Goal: Information Seeking & Learning: Find specific fact

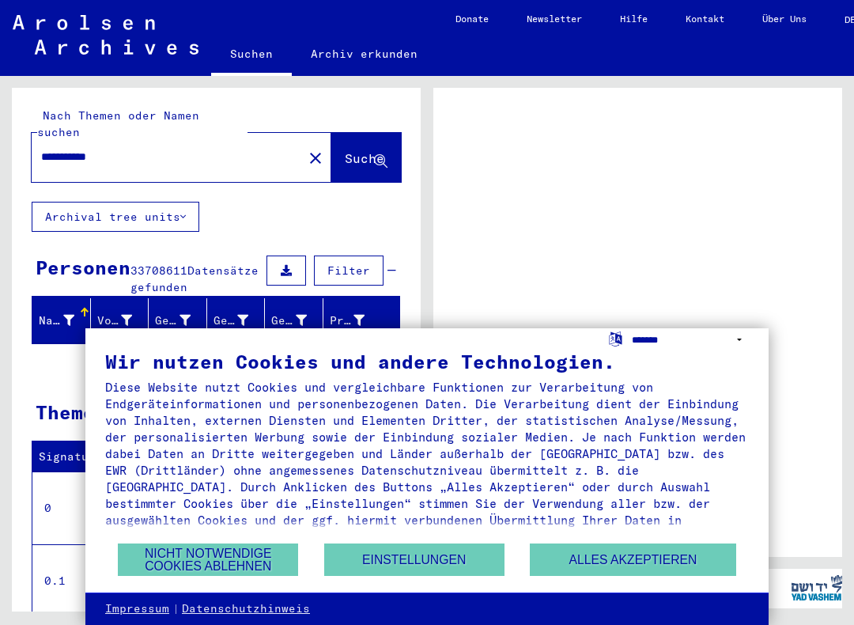
click at [741, 347] on select "**********" at bounding box center [690, 339] width 117 height 23
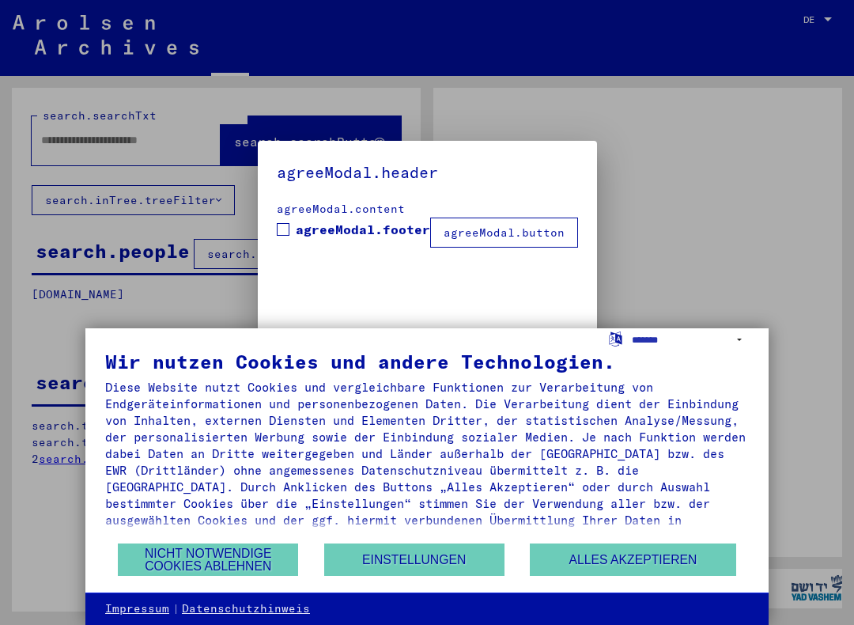
type input "**********"
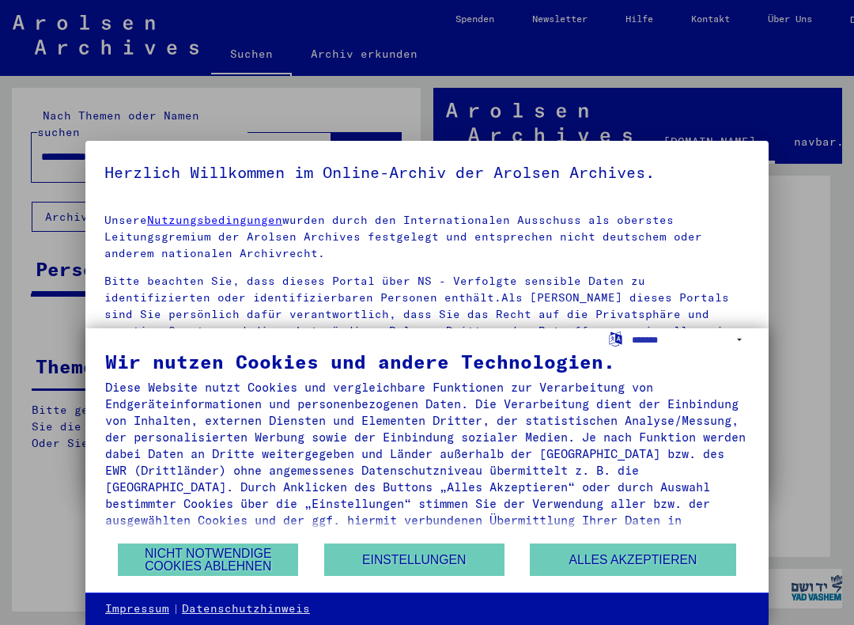
click at [745, 347] on select "**********" at bounding box center [690, 339] width 117 height 23
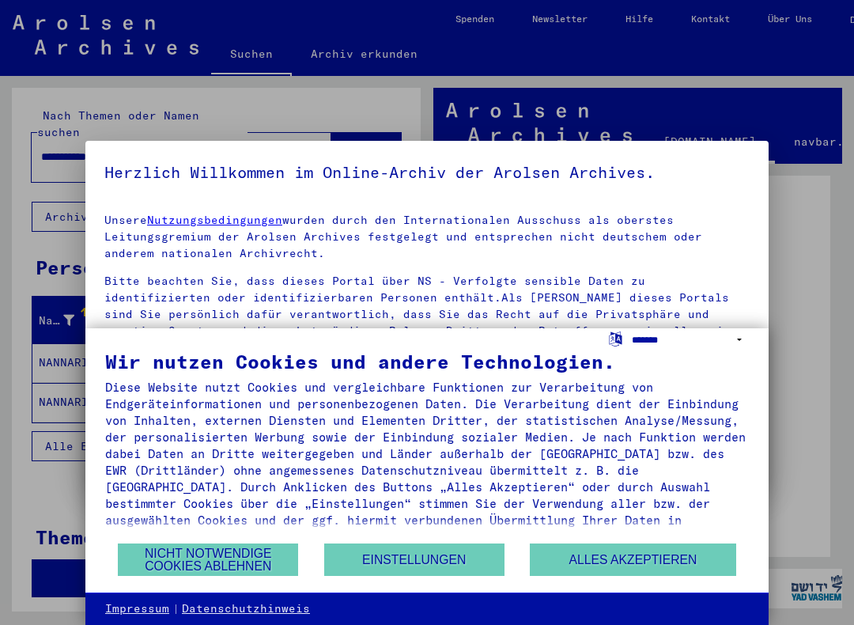
select select "*****"
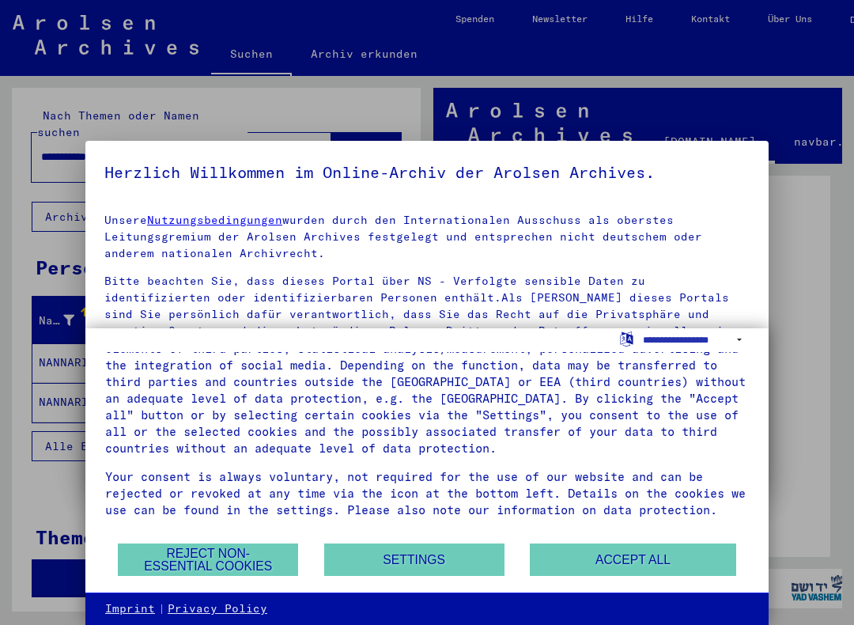
scroll to position [88, 0]
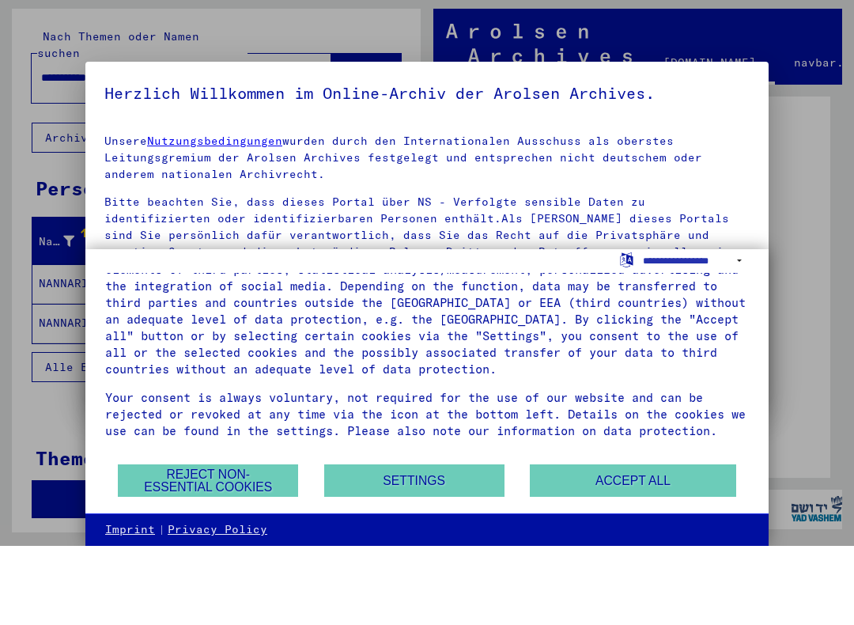
click at [175, 544] on button "Reject non-essential cookies" at bounding box center [208, 560] width 180 height 32
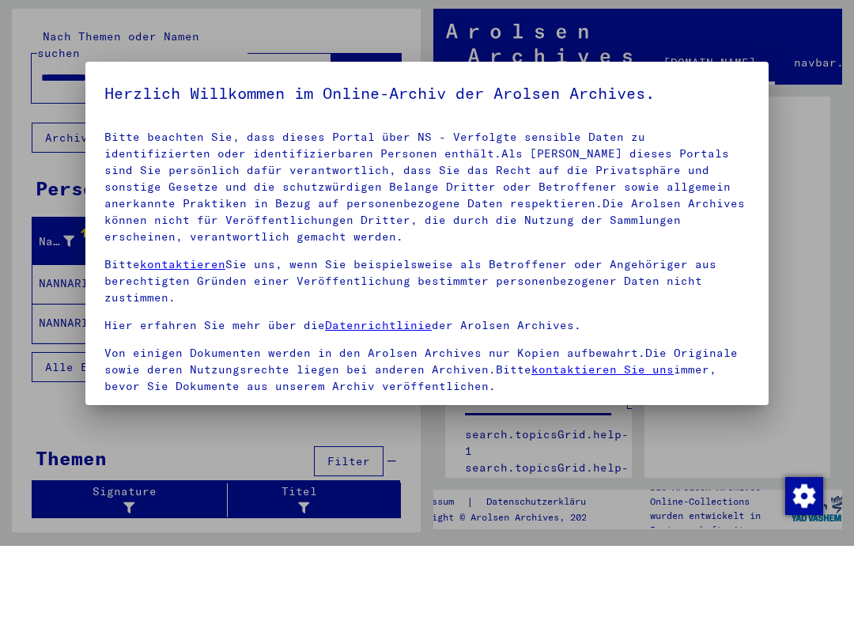
scroll to position [0, 0]
click at [820, 134] on div at bounding box center [427, 312] width 854 height 625
click at [39, 328] on div at bounding box center [427, 312] width 854 height 625
click at [129, 208] on p "Bitte beachten Sie, dass dieses Portal über NS - Verfolgte sensible Daten zu id…" at bounding box center [427, 266] width 646 height 116
copy div "Lorem ipsumdol Sit, amet consec Adipis elit SE - Doeiusmod temporin Utlab et do…"
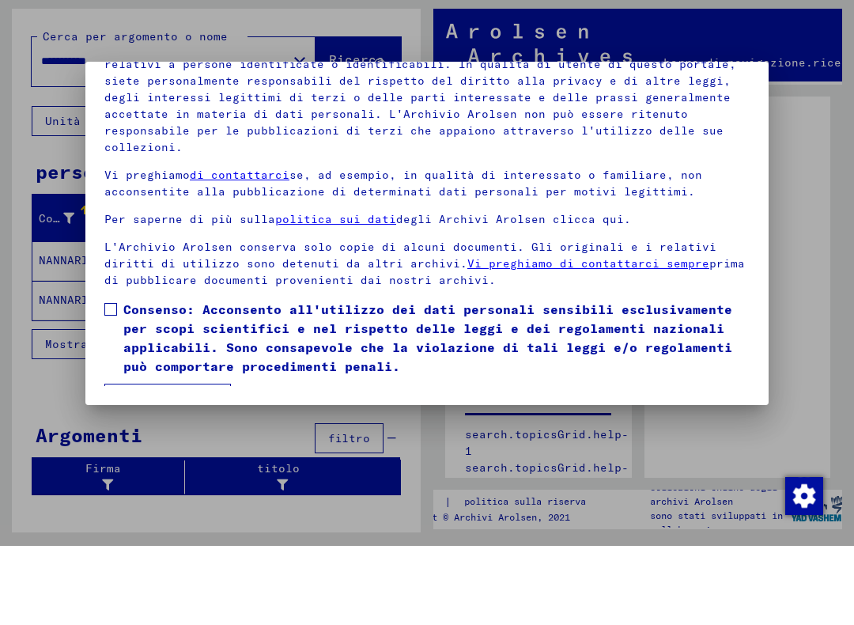
scroll to position [152, 0]
click at [140, 471] on font "Sono d'accordo" at bounding box center [168, 478] width 100 height 14
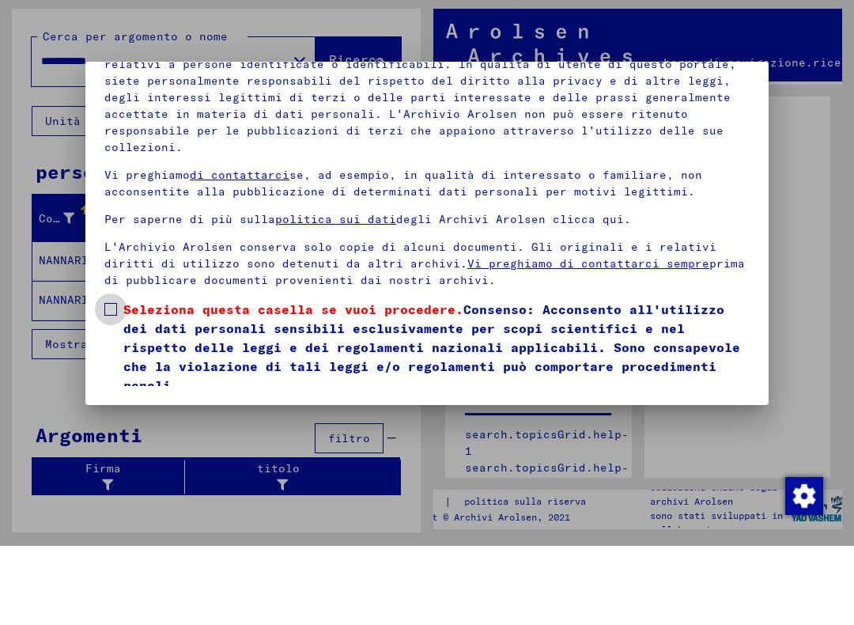
click at [115, 382] on span at bounding box center [110, 388] width 13 height 13
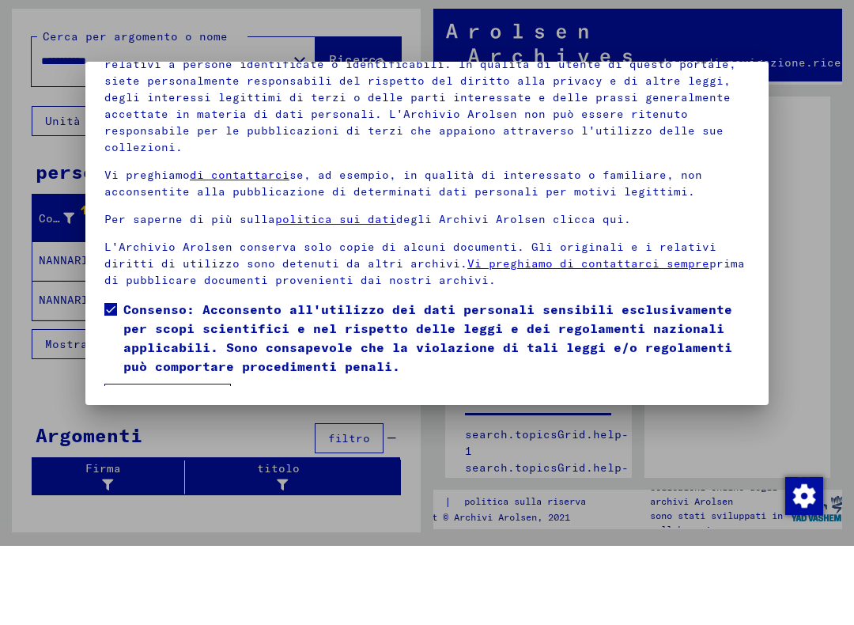
click at [146, 471] on font "Sono d'accordo" at bounding box center [168, 478] width 100 height 14
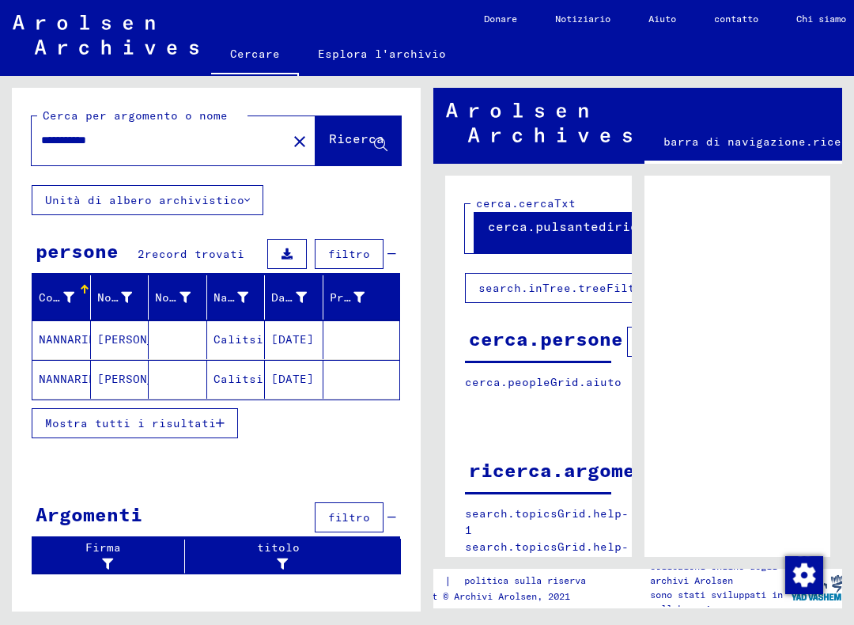
click at [70, 343] on font "NANNARIELLO" at bounding box center [78, 339] width 78 height 14
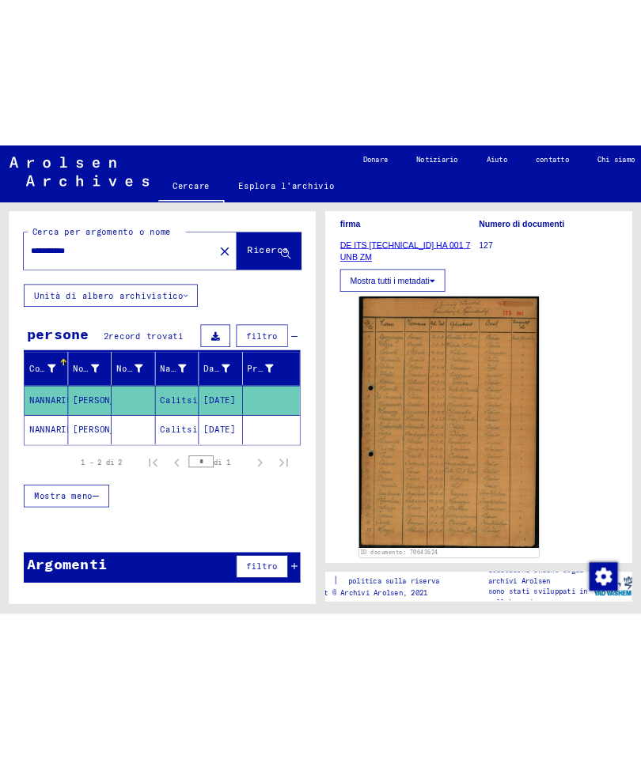
scroll to position [242, 0]
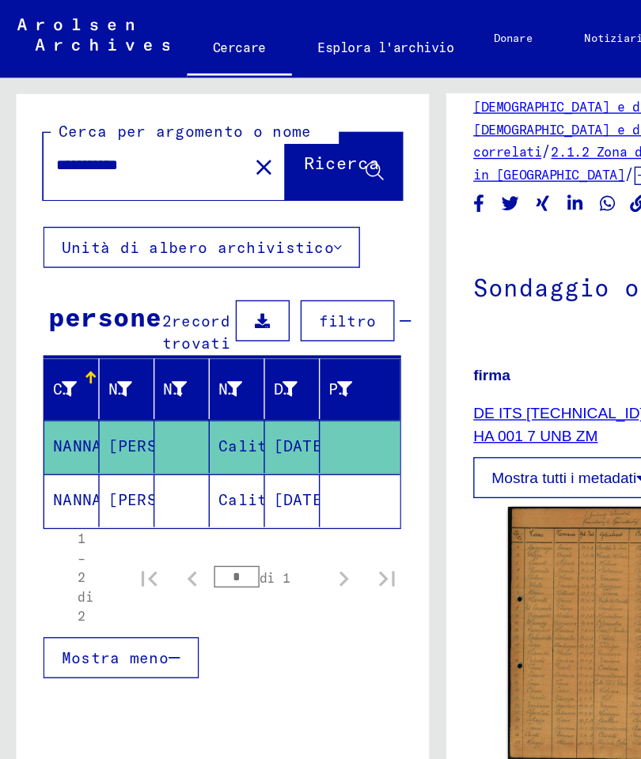
click at [433, 343] on font "Mostra tutti i metadati" at bounding box center [413, 349] width 106 height 13
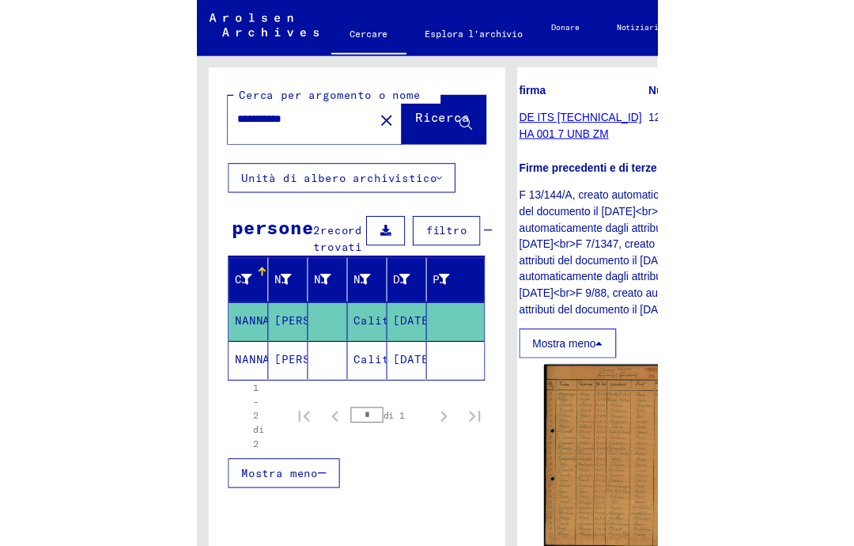
scroll to position [446, 17]
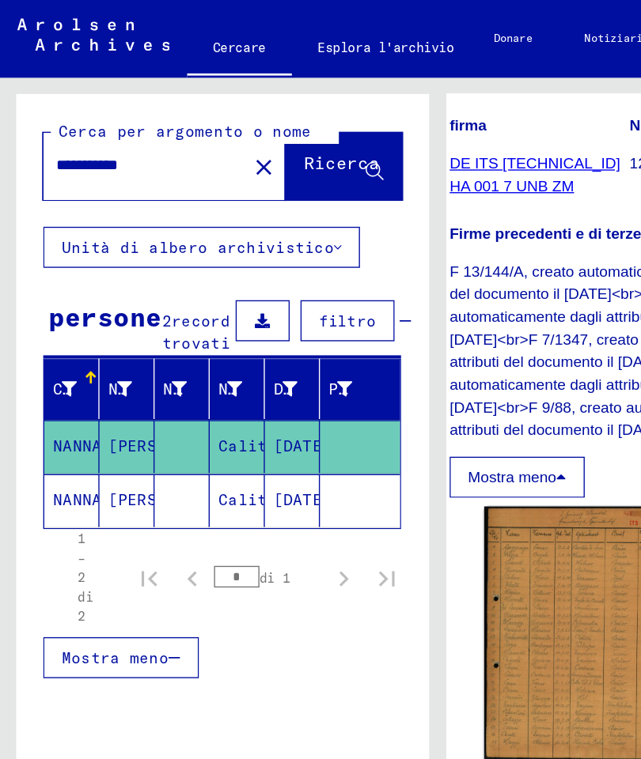
click at [412, 384] on img at bounding box center [420, 464] width 133 height 186
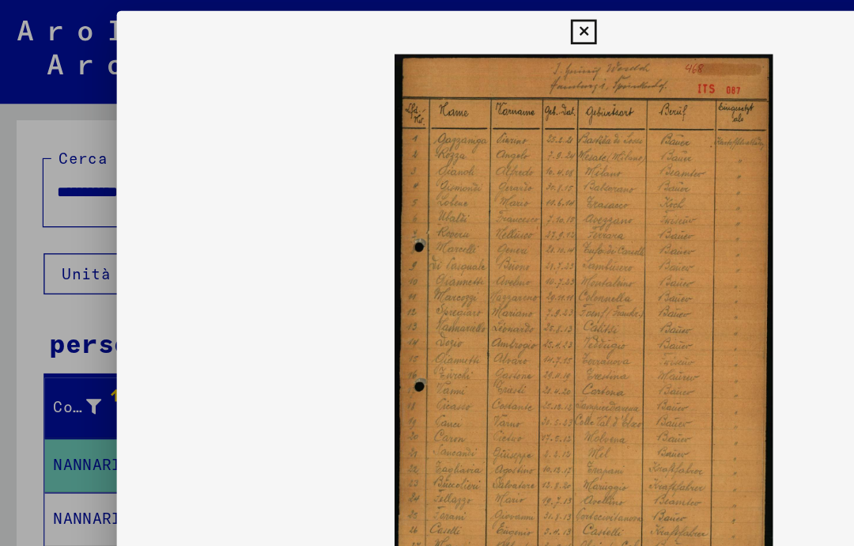
scroll to position [446, 0]
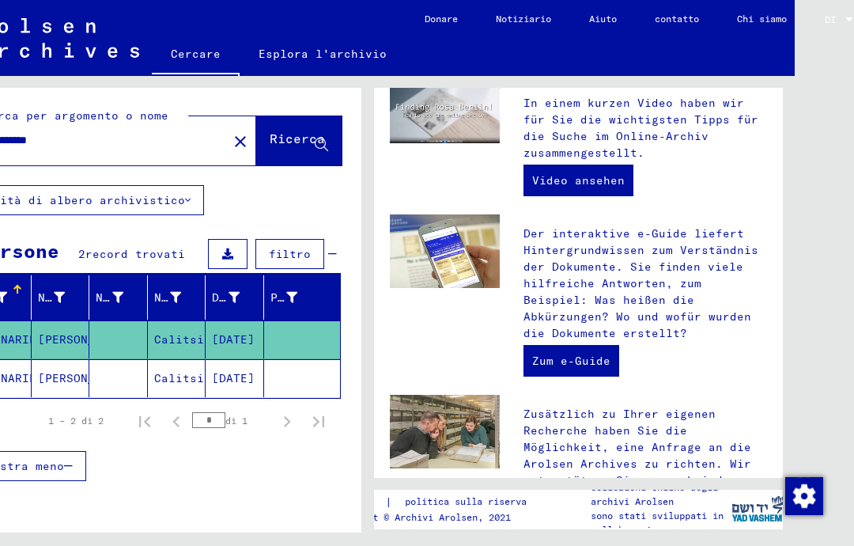
scroll to position [7, 59]
click at [48, 371] on font "[PERSON_NAME]" at bounding box center [84, 378] width 93 height 14
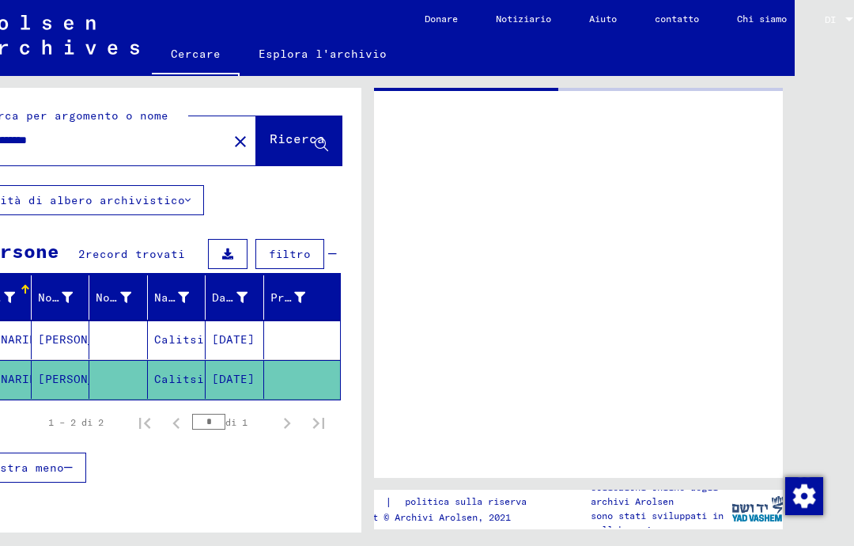
scroll to position [7, 54]
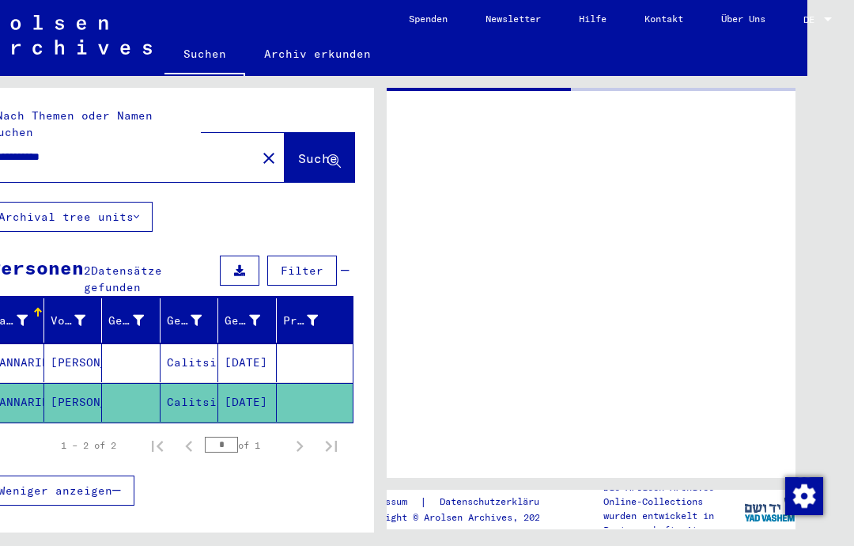
click at [69, 383] on mat-cell "[PERSON_NAME]" at bounding box center [73, 402] width 59 height 39
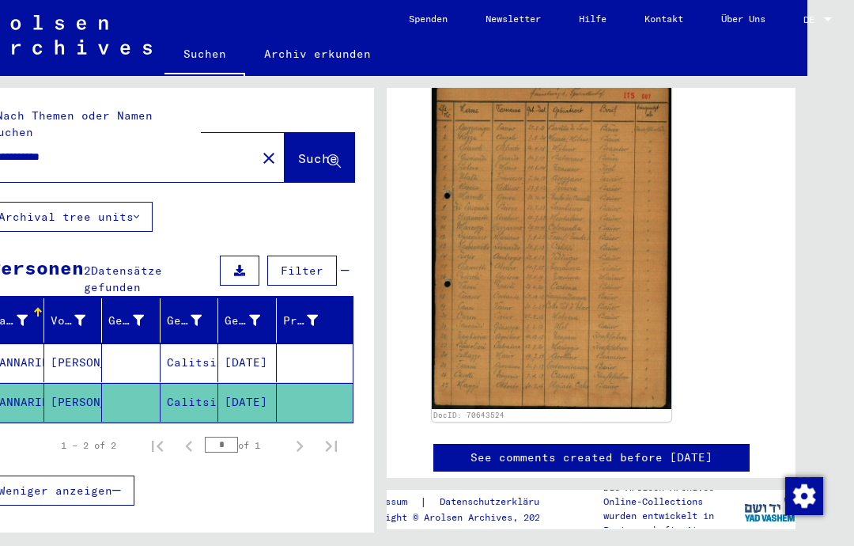
scroll to position [351, 0]
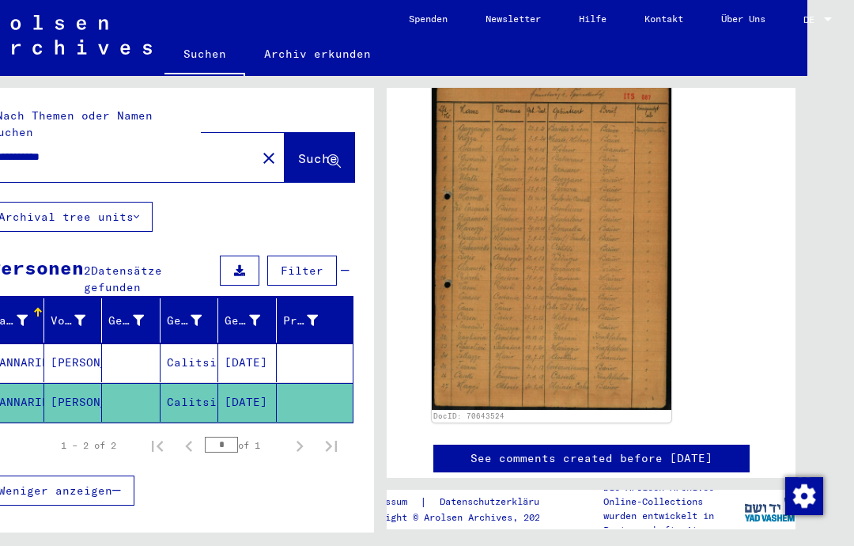
click at [604, 300] on img at bounding box center [552, 241] width 240 height 335
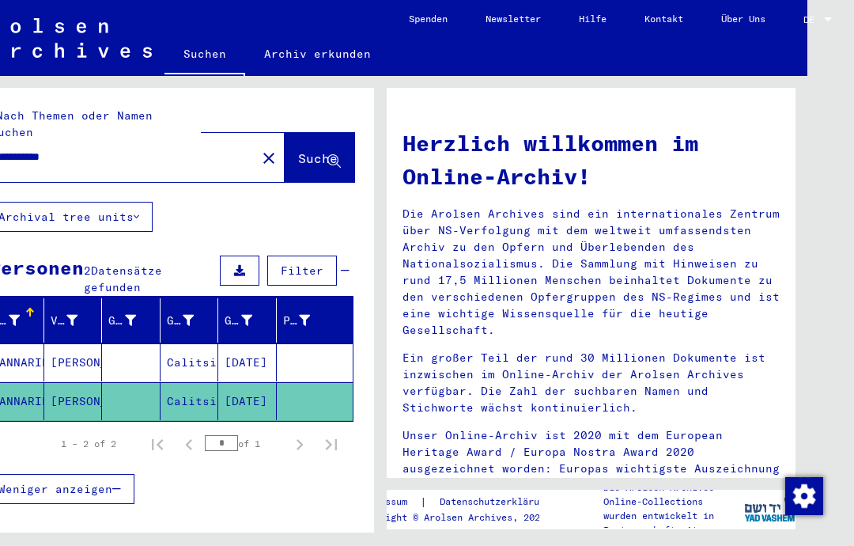
click at [76, 349] on mat-cell "[PERSON_NAME]" at bounding box center [73, 362] width 59 height 38
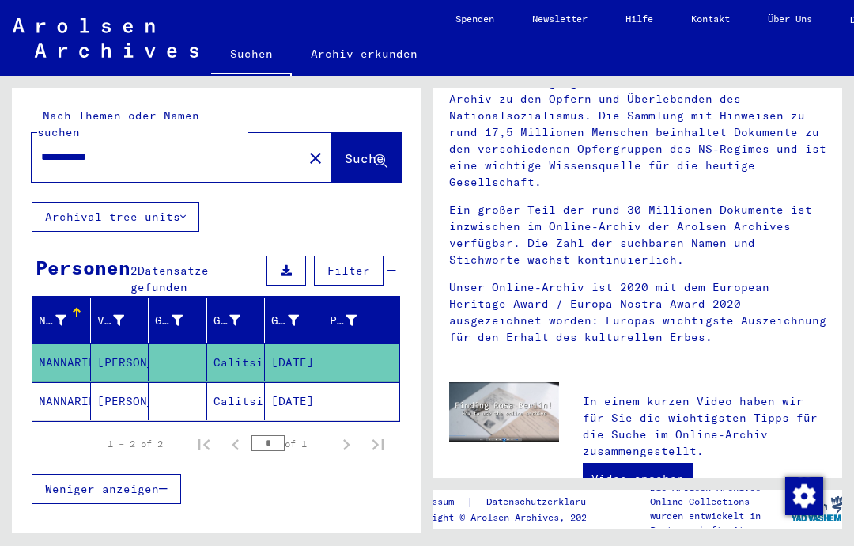
scroll to position [50, 0]
click at [292, 343] on mat-cell "[DATE]" at bounding box center [294, 362] width 59 height 38
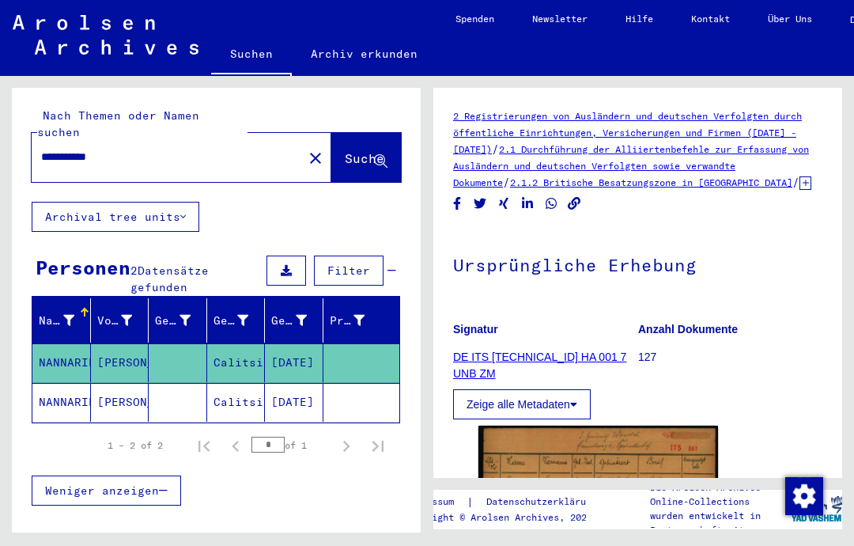
click at [581, 350] on link "DE ITS [TECHNICAL_ID] HA 001 7 UNB ZM" at bounding box center [539, 364] width 173 height 29
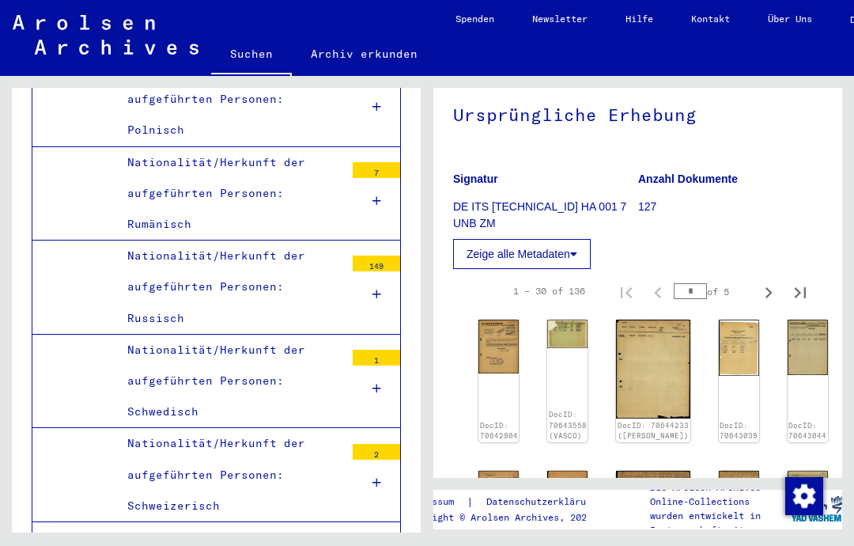
scroll to position [151, 0]
click at [505, 327] on img at bounding box center [499, 346] width 40 height 54
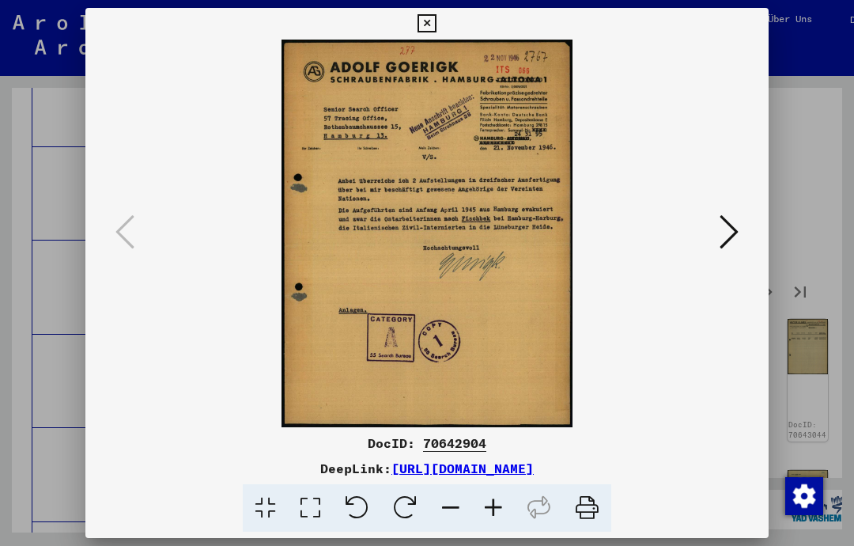
click at [436, 32] on icon at bounding box center [427, 23] width 18 height 19
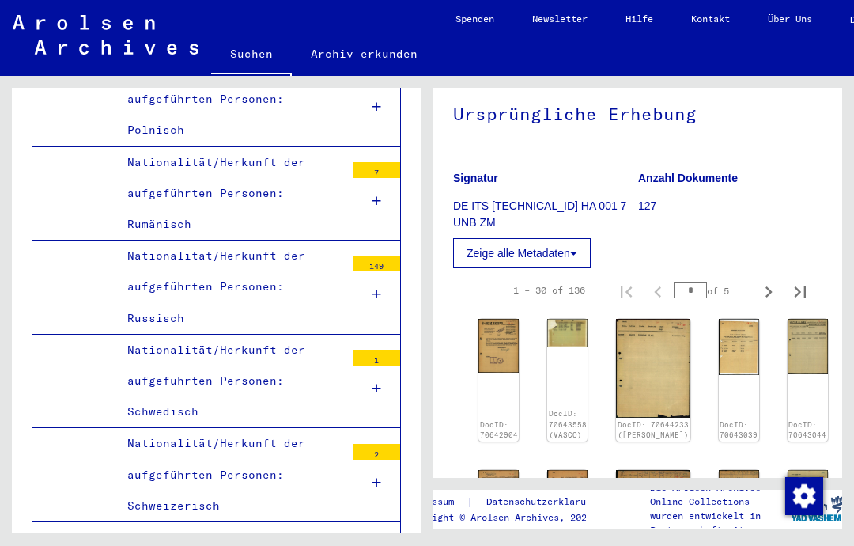
click at [499, 335] on img at bounding box center [499, 346] width 40 height 54
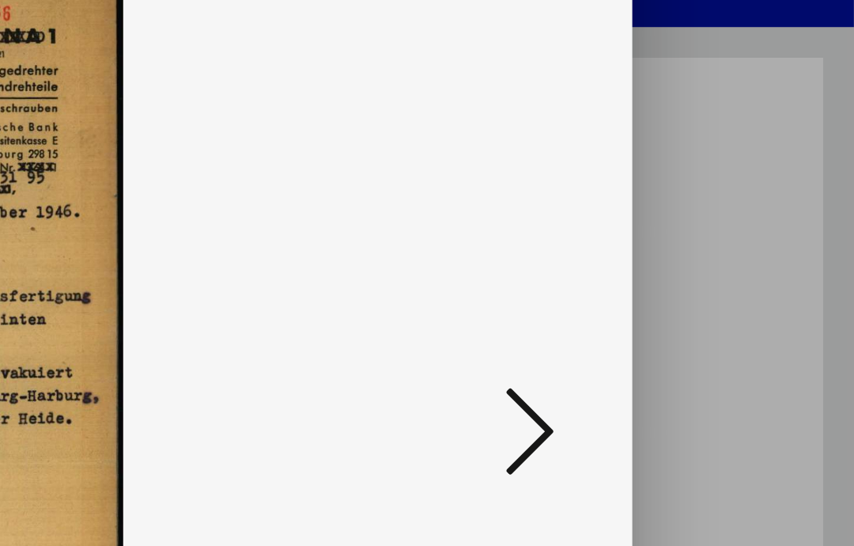
click at [720, 213] on icon at bounding box center [729, 232] width 19 height 38
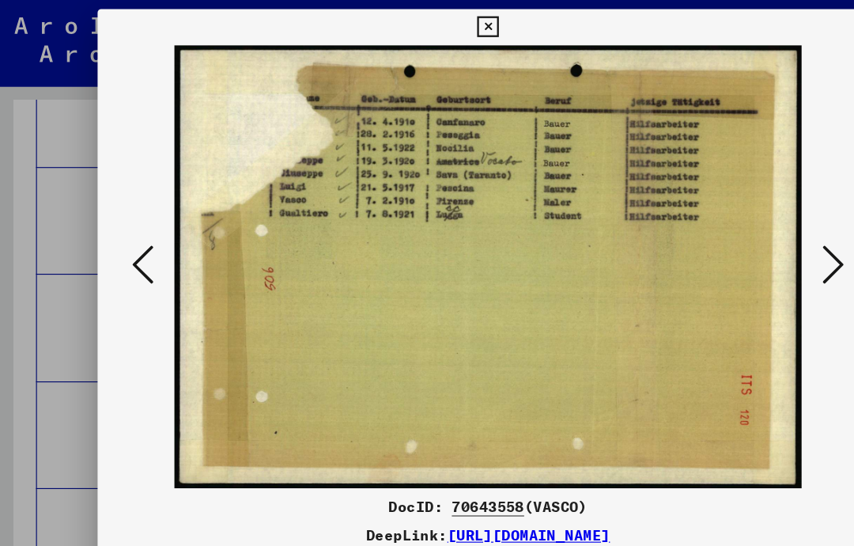
click at [724, 230] on icon at bounding box center [729, 232] width 19 height 38
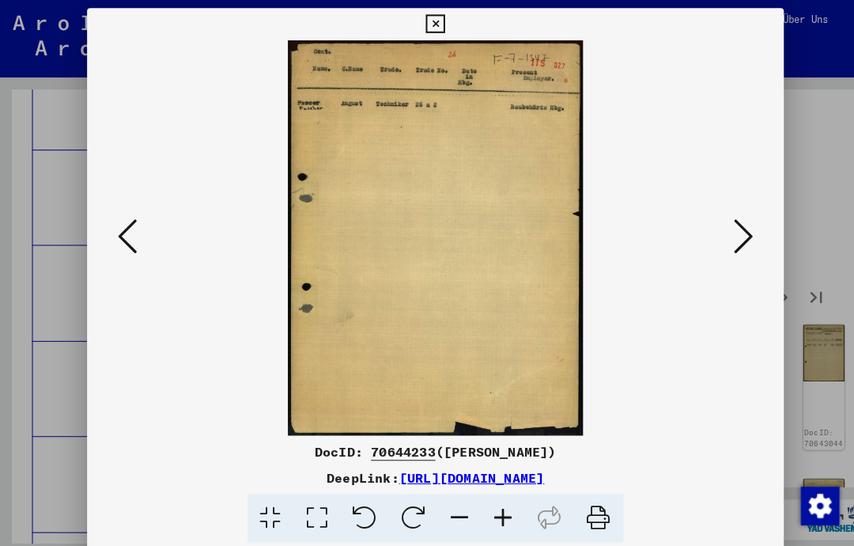
click at [725, 239] on icon at bounding box center [729, 232] width 19 height 38
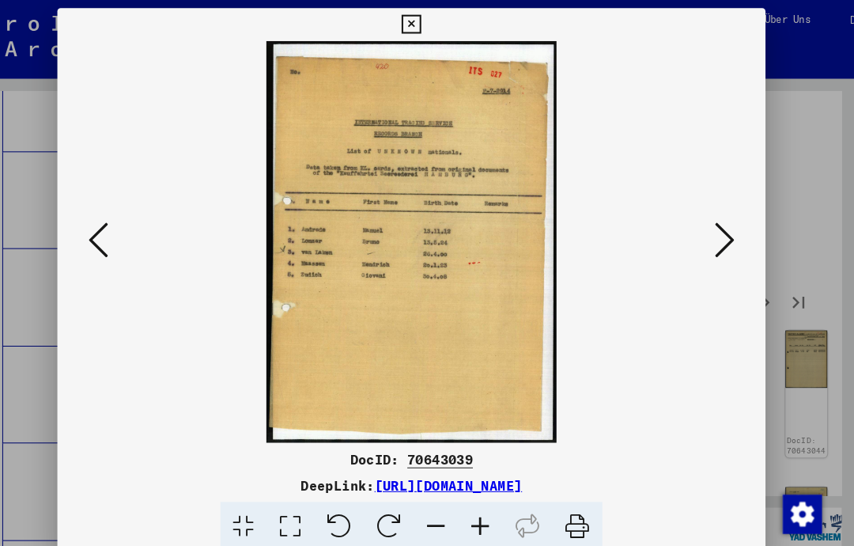
click at [441, 29] on button at bounding box center [427, 24] width 28 height 32
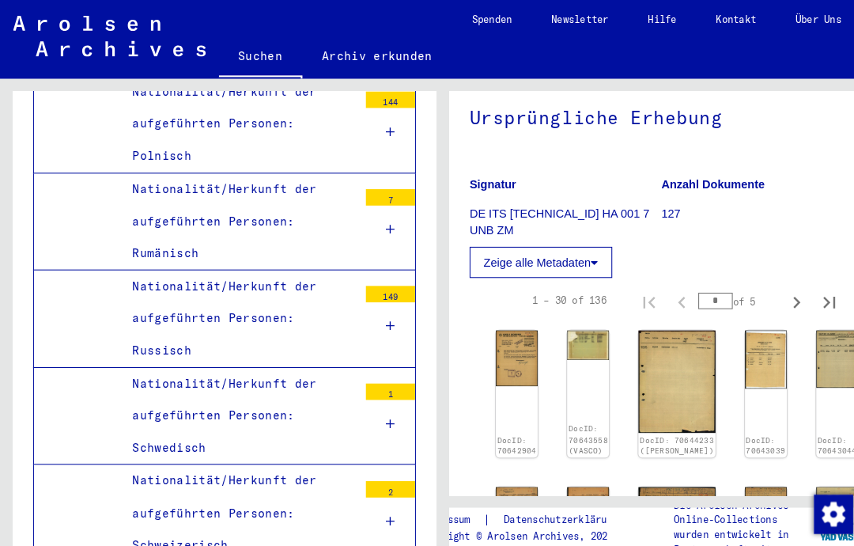
scroll to position [3630, 0]
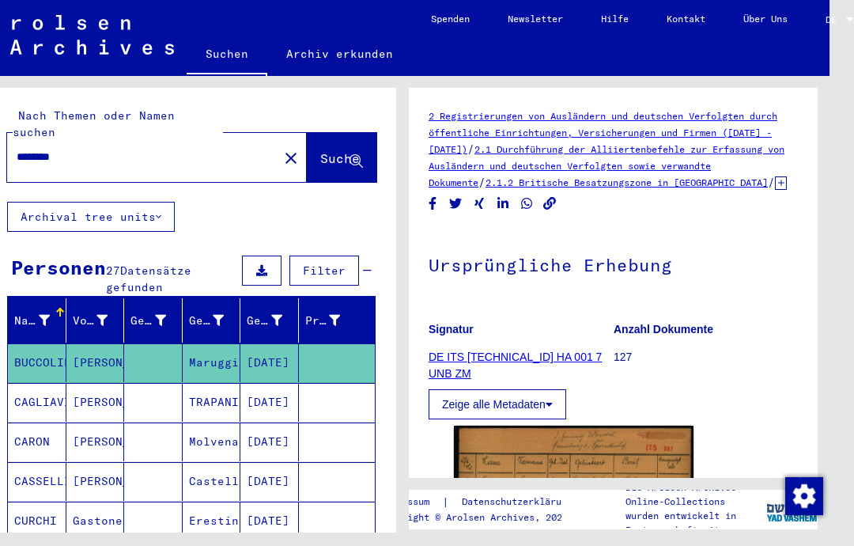
scroll to position [0, 25]
click at [281, 149] on mat-icon "close" at bounding box center [290, 158] width 19 height 19
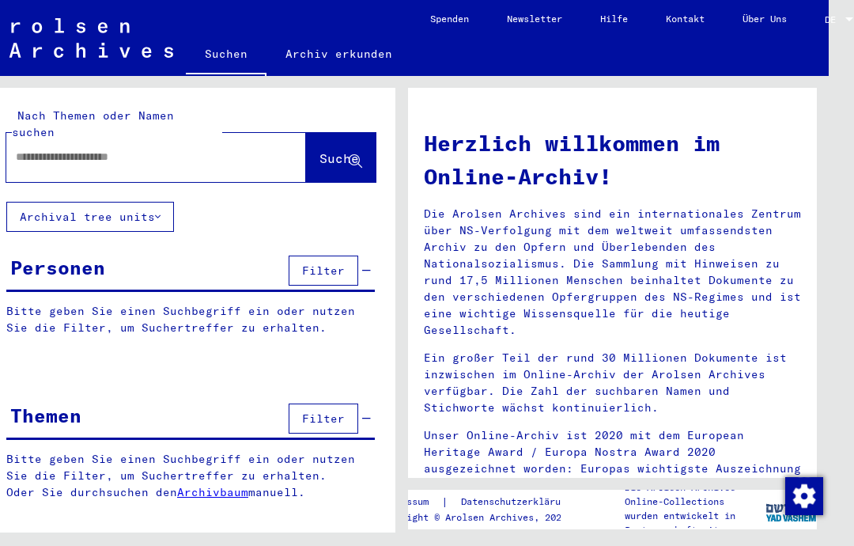
click at [47, 149] on input "text" at bounding box center [137, 157] width 243 height 17
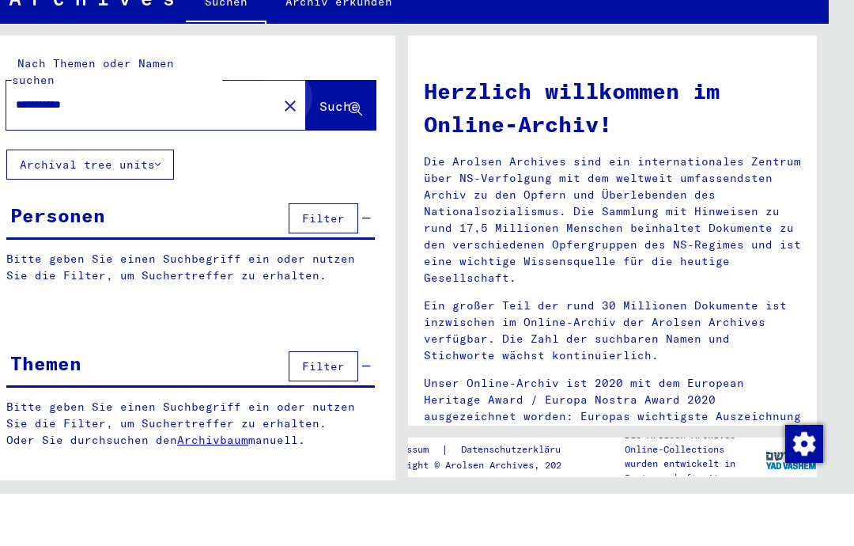
type input "**********"
click at [341, 151] on span "Suche" at bounding box center [341, 159] width 43 height 17
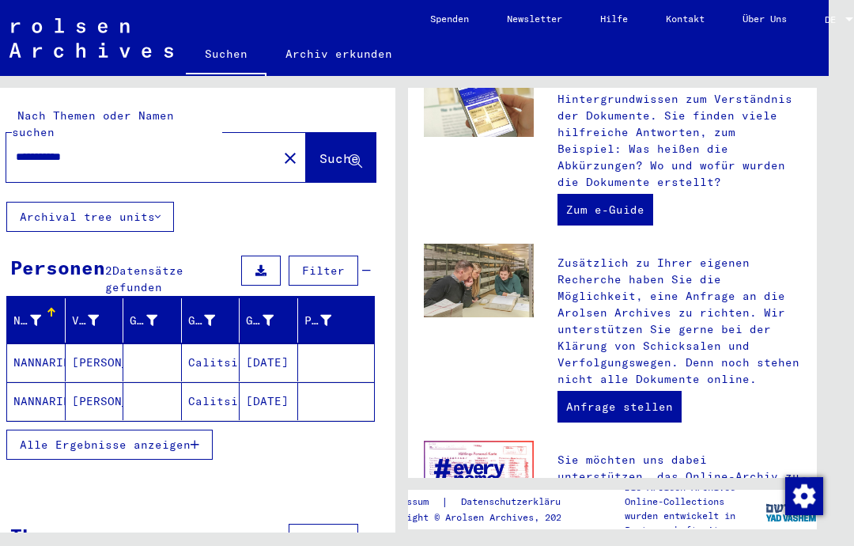
scroll to position [600, 0]
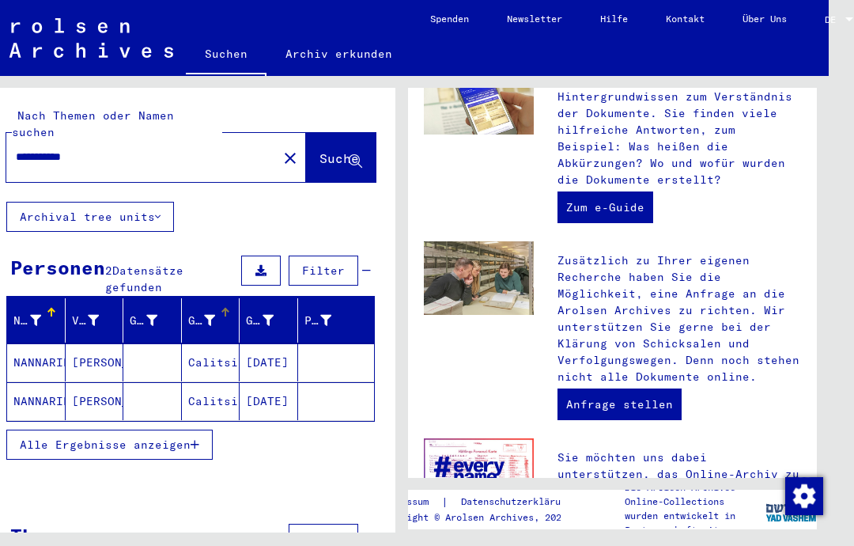
click at [214, 315] on icon at bounding box center [209, 320] width 11 height 11
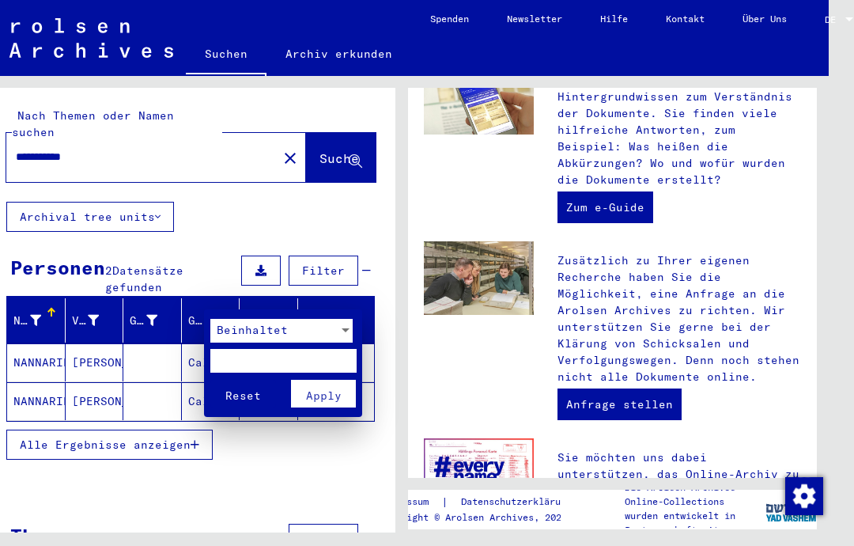
click at [37, 309] on div at bounding box center [427, 273] width 854 height 546
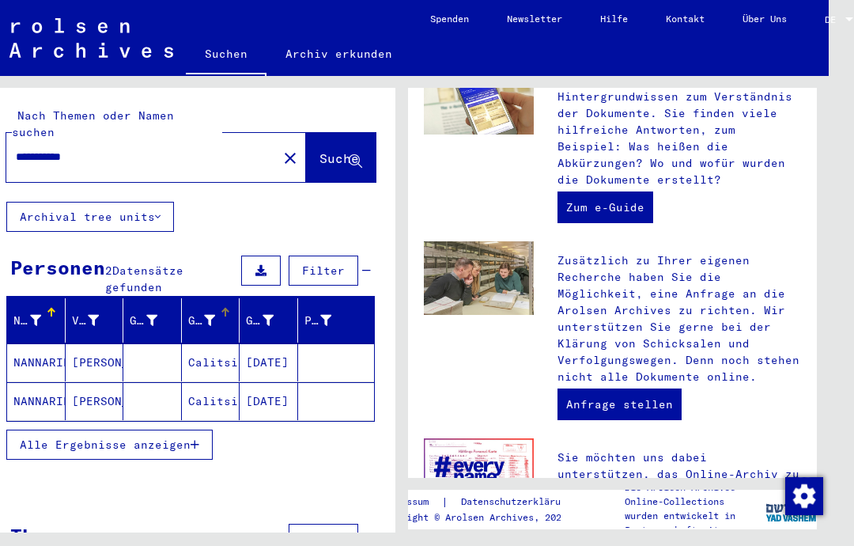
click at [81, 354] on mat-cell "[PERSON_NAME]" at bounding box center [95, 362] width 59 height 38
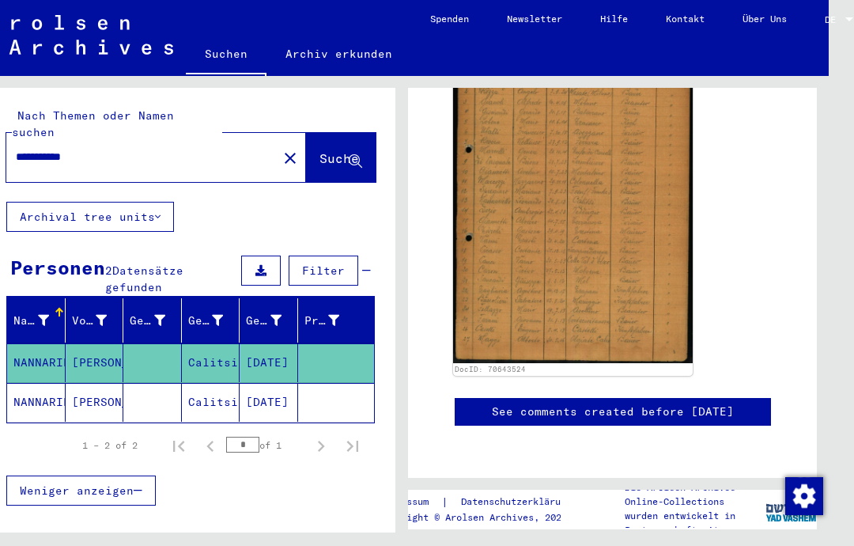
scroll to position [631, 0]
click at [68, 383] on mat-cell "[PERSON_NAME]" at bounding box center [95, 402] width 59 height 39
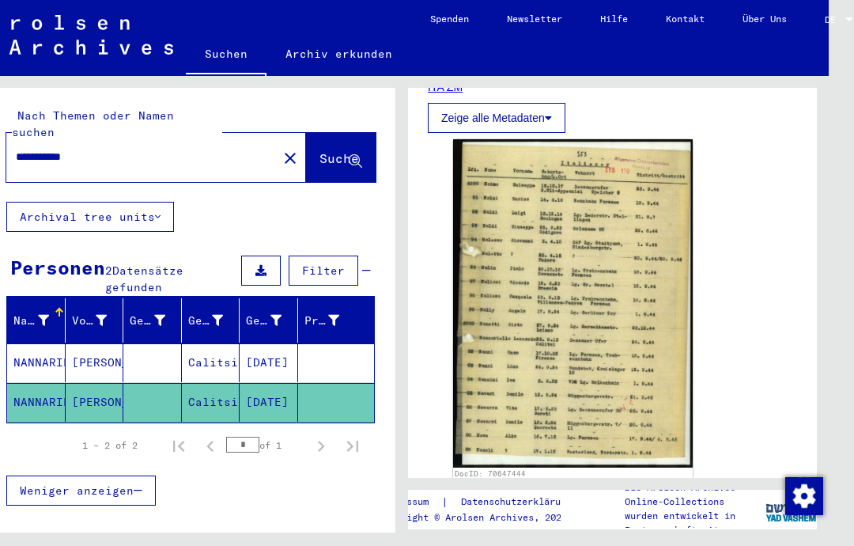
scroll to position [287, 0]
click at [610, 373] on img at bounding box center [573, 302] width 240 height 328
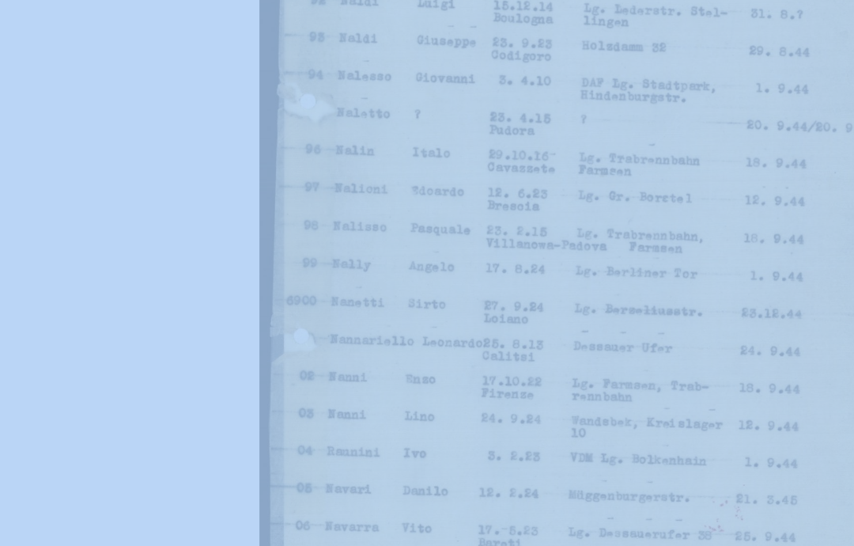
click at [85, 132] on img at bounding box center [427, 234] width 684 height 388
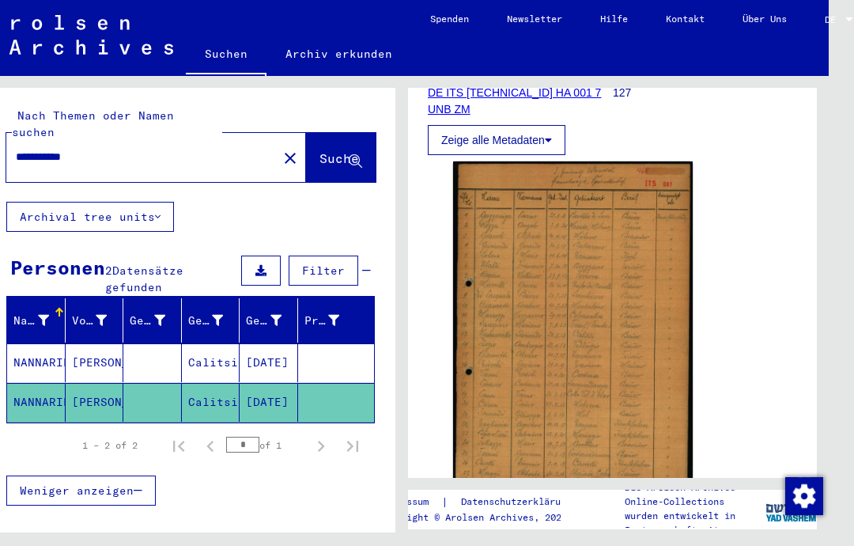
scroll to position [266, 0]
click at [96, 204] on button "Archival tree units" at bounding box center [90, 217] width 168 height 30
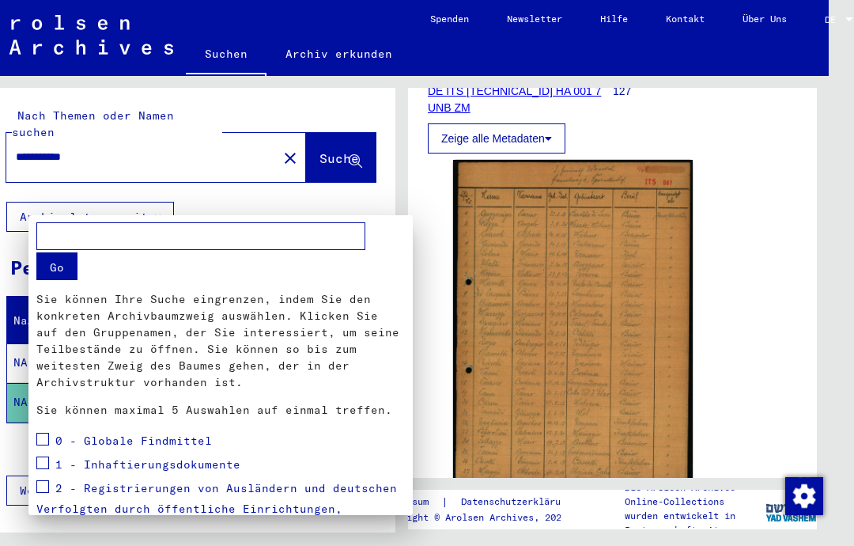
scroll to position [-2, 0]
click at [738, 298] on div at bounding box center [427, 273] width 854 height 546
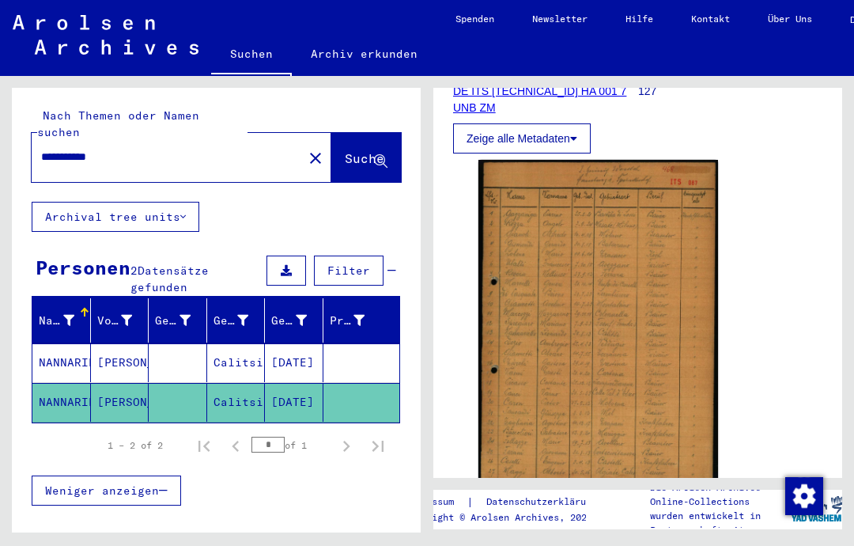
scroll to position [2, 0]
click at [723, 23] on link "Kontakt" at bounding box center [710, 19] width 77 height 38
click at [81, 202] on button "Archival tree units" at bounding box center [116, 217] width 168 height 30
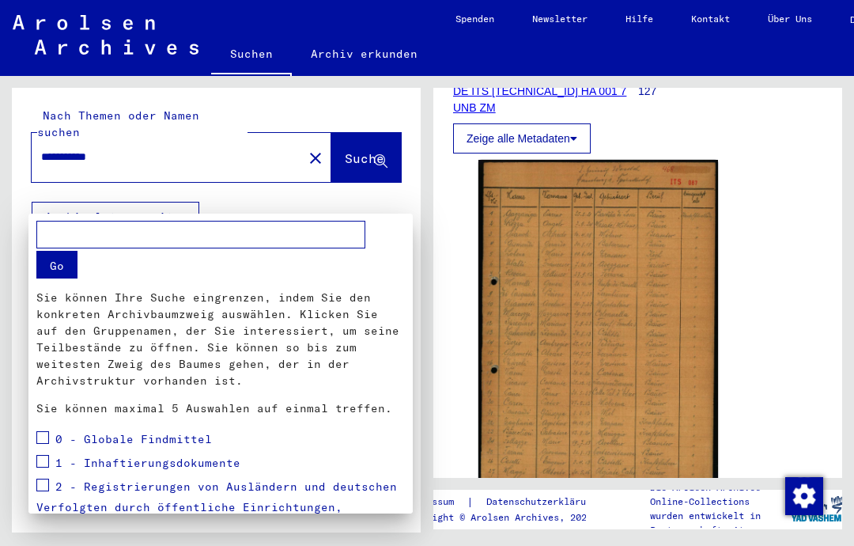
click at [786, 230] on div at bounding box center [427, 273] width 854 height 546
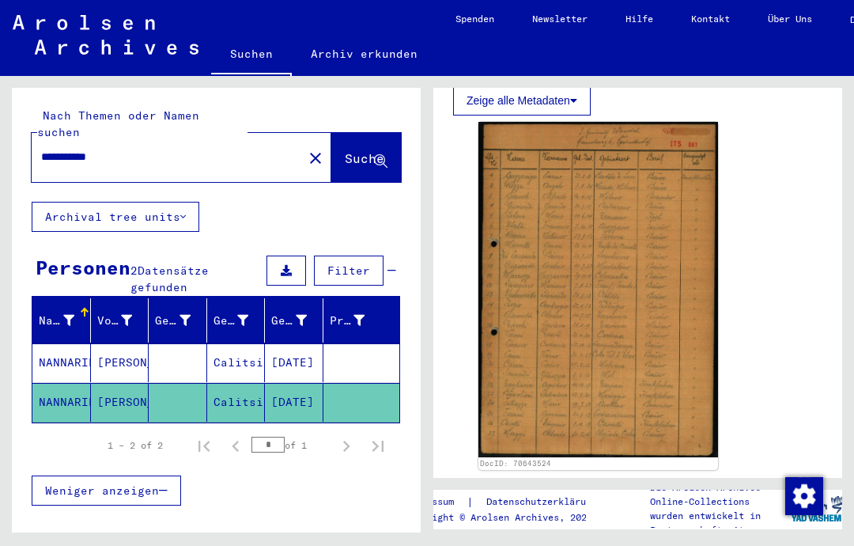
scroll to position [305, 0]
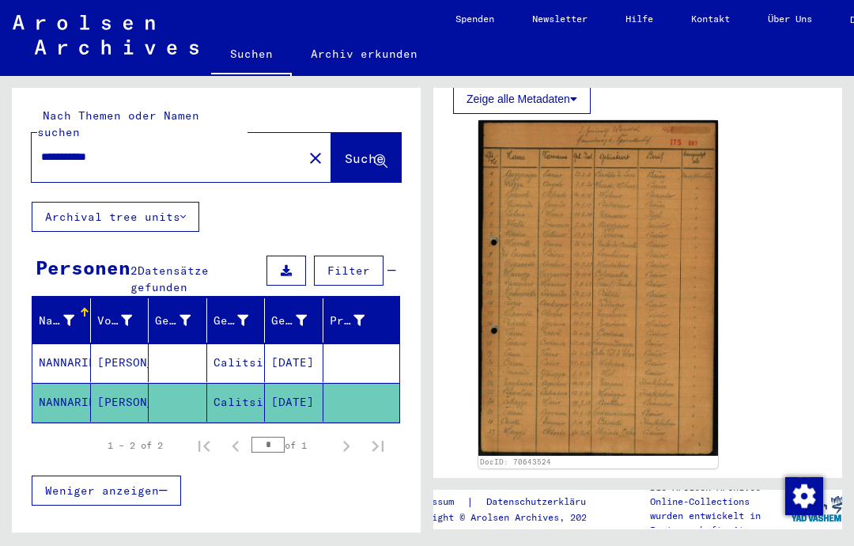
click at [584, 109] on button "Zeige alle Metadaten" at bounding box center [522, 99] width 138 height 30
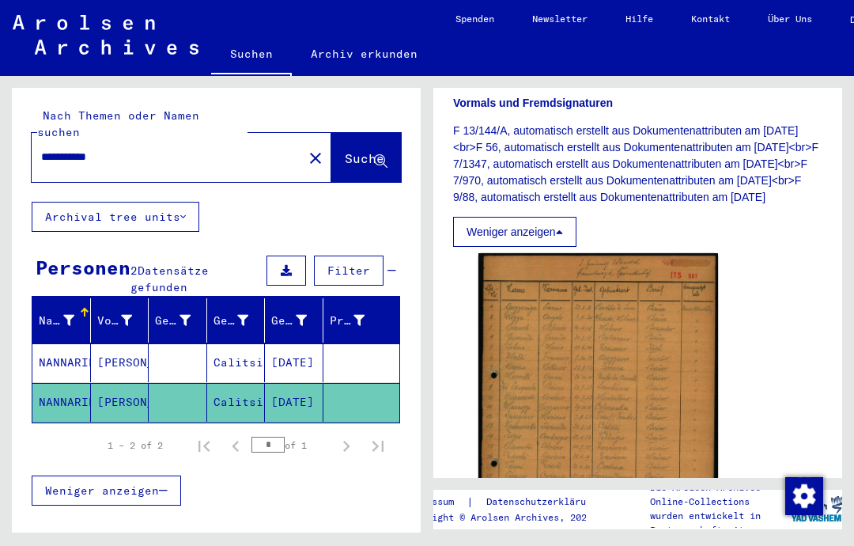
click at [150, 483] on span "Weniger anzeigen" at bounding box center [102, 490] width 114 height 14
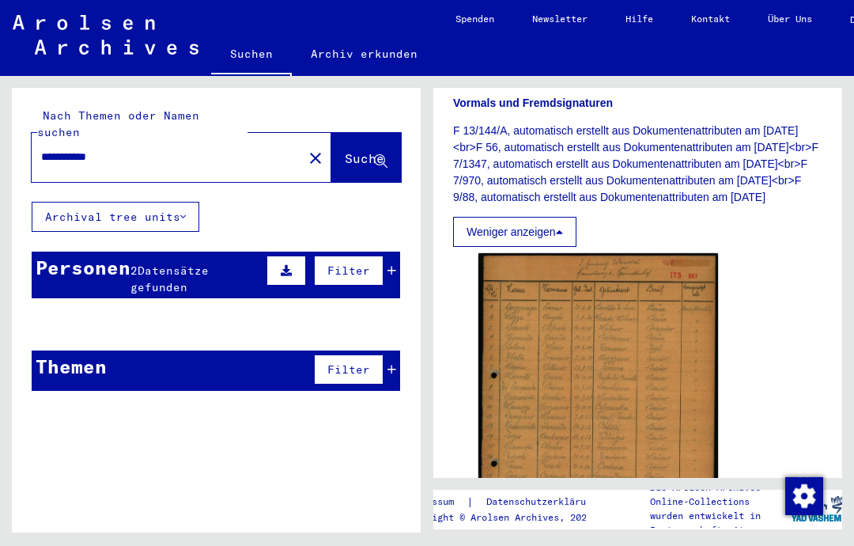
click at [373, 258] on button "Filter" at bounding box center [349, 271] width 70 height 30
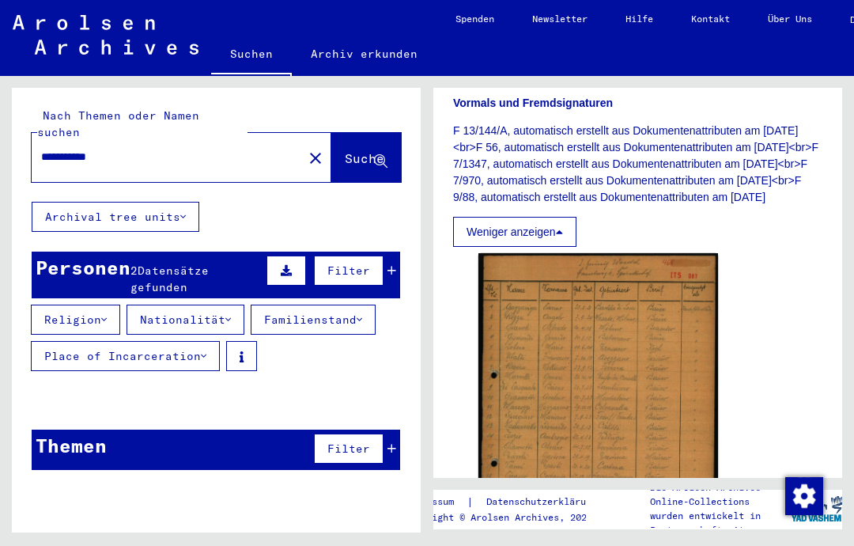
click at [203, 263] on span "Datensätze gefunden" at bounding box center [170, 278] width 78 height 31
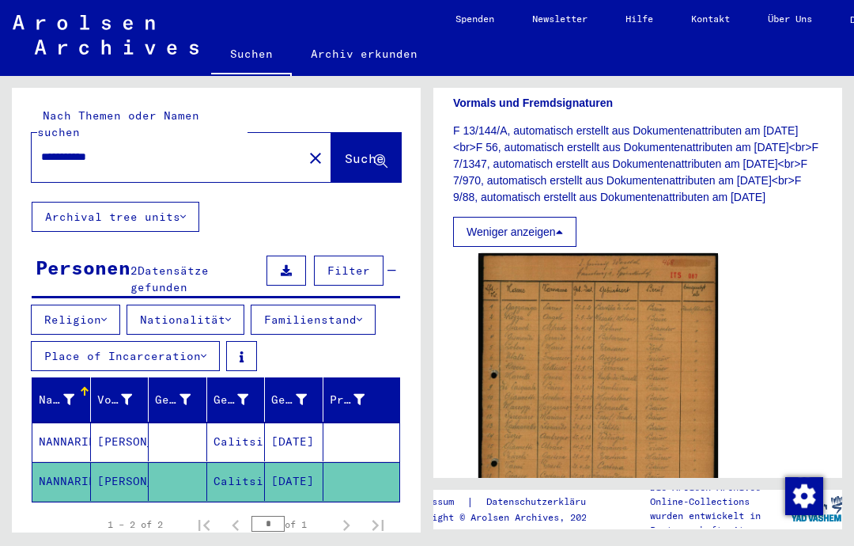
click at [190, 343] on button "Place of Incarceration" at bounding box center [125, 356] width 189 height 30
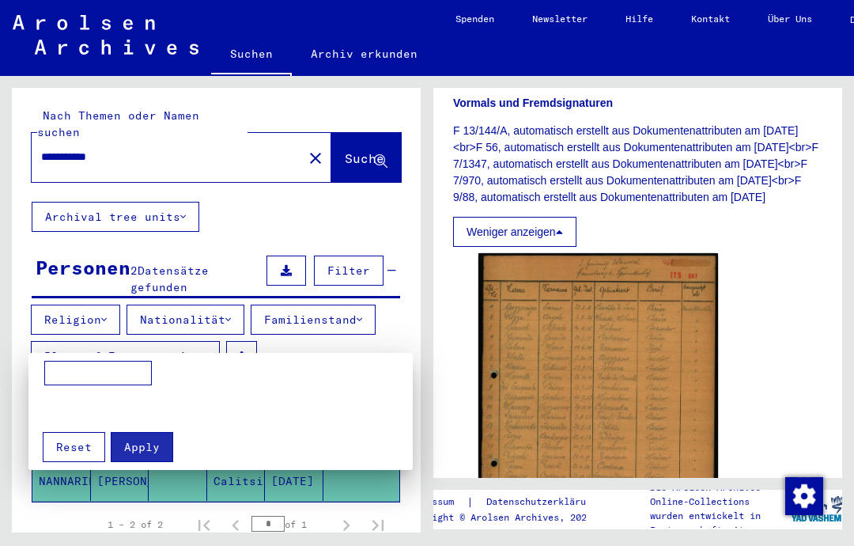
click at [441, 314] on div at bounding box center [427, 273] width 854 height 546
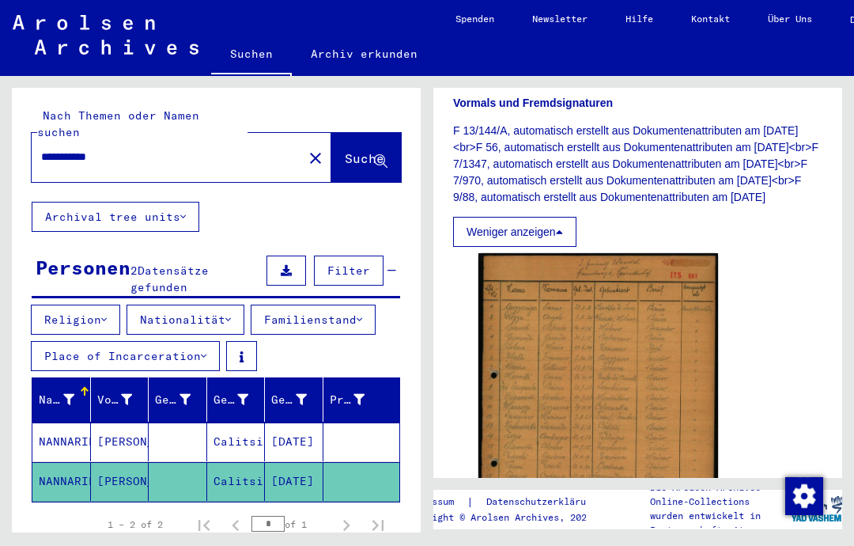
click at [113, 427] on mat-cell "[PERSON_NAME]" at bounding box center [120, 441] width 59 height 39
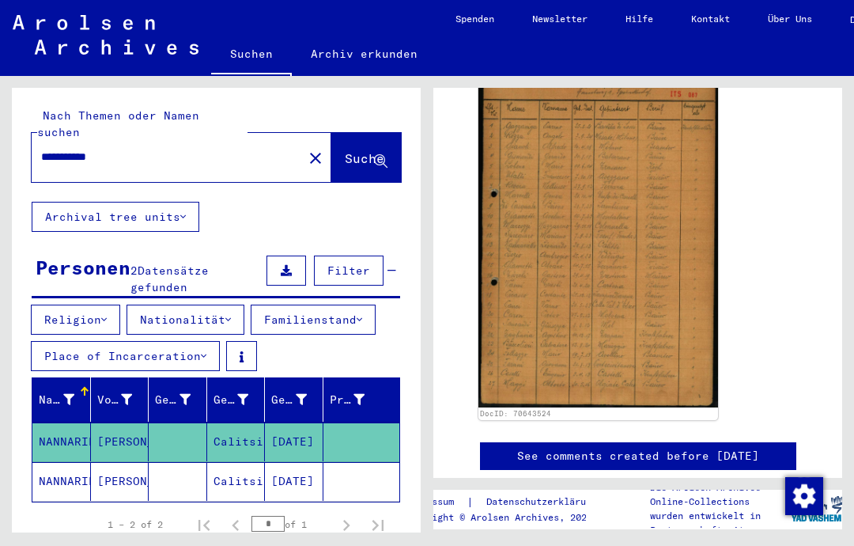
scroll to position [487, 0]
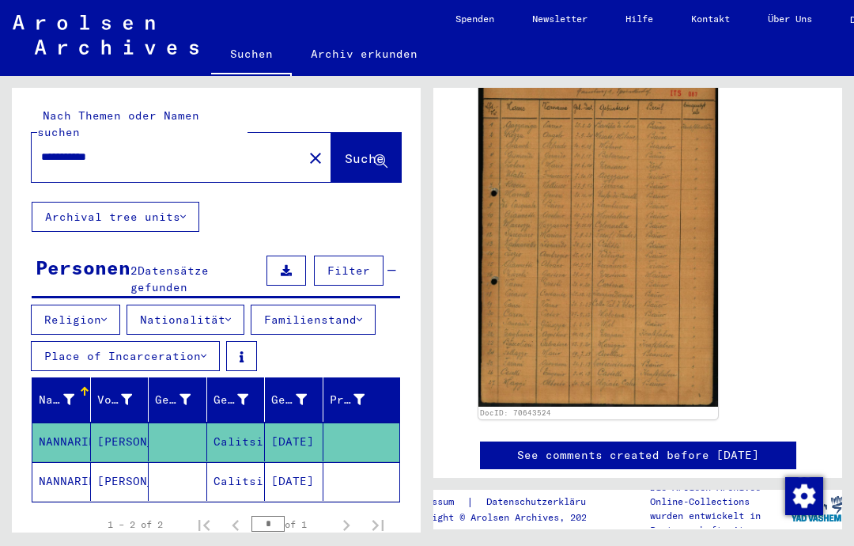
click at [642, 321] on img at bounding box center [599, 238] width 240 height 335
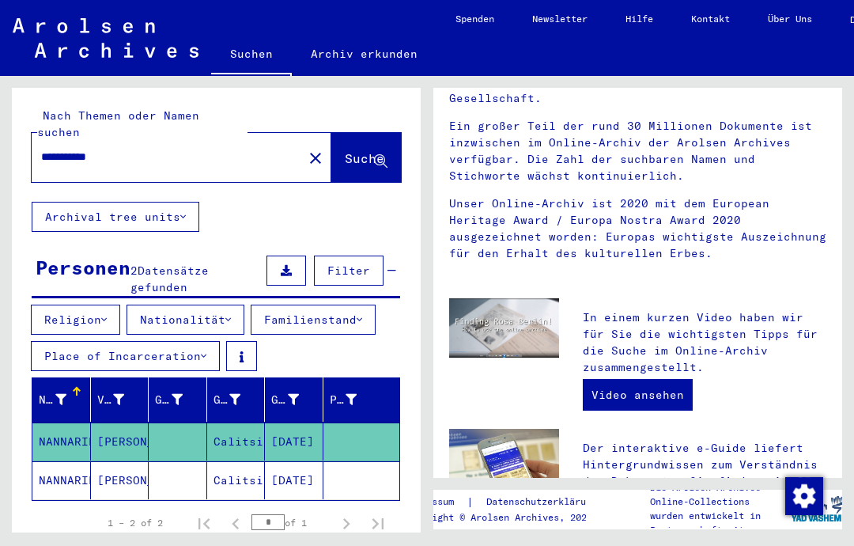
scroll to position [237, 0]
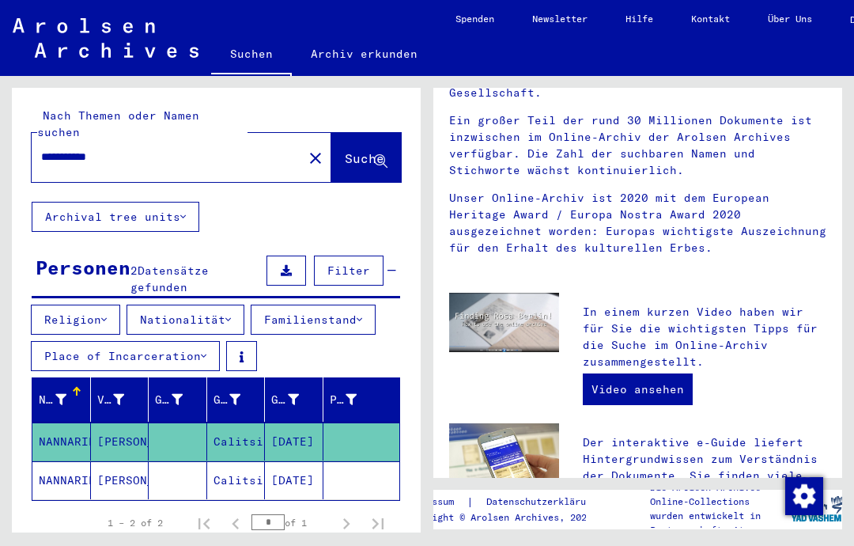
click at [71, 348] on button "Place of Incarceration" at bounding box center [125, 356] width 189 height 30
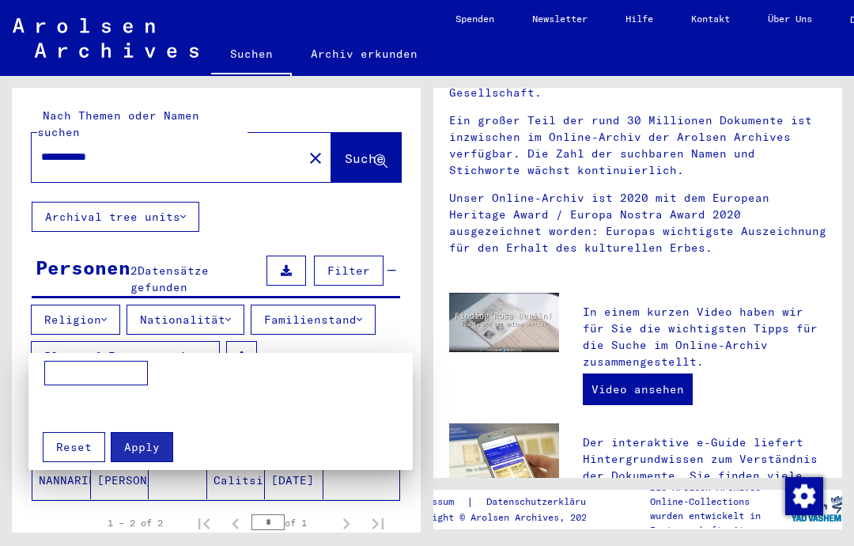
click at [65, 375] on input at bounding box center [96, 373] width 104 height 25
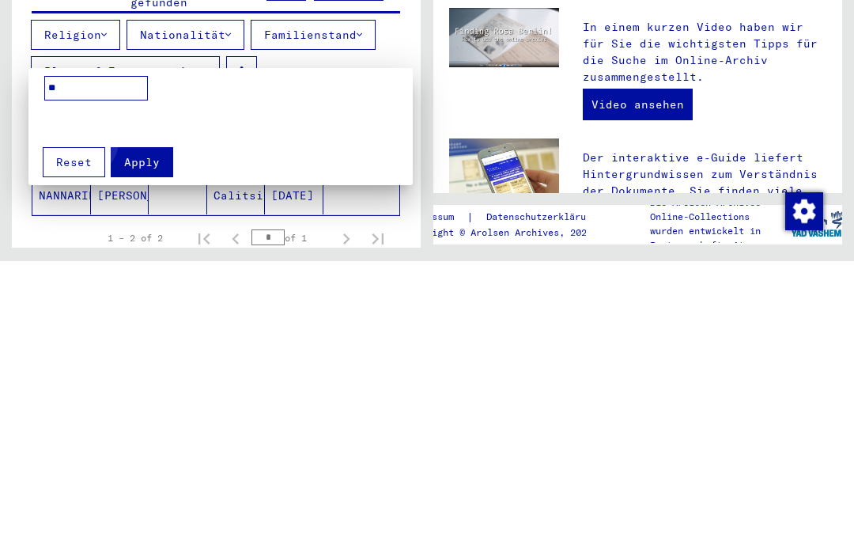
type input "**"
click at [130, 432] on button "Apply" at bounding box center [142, 447] width 62 height 30
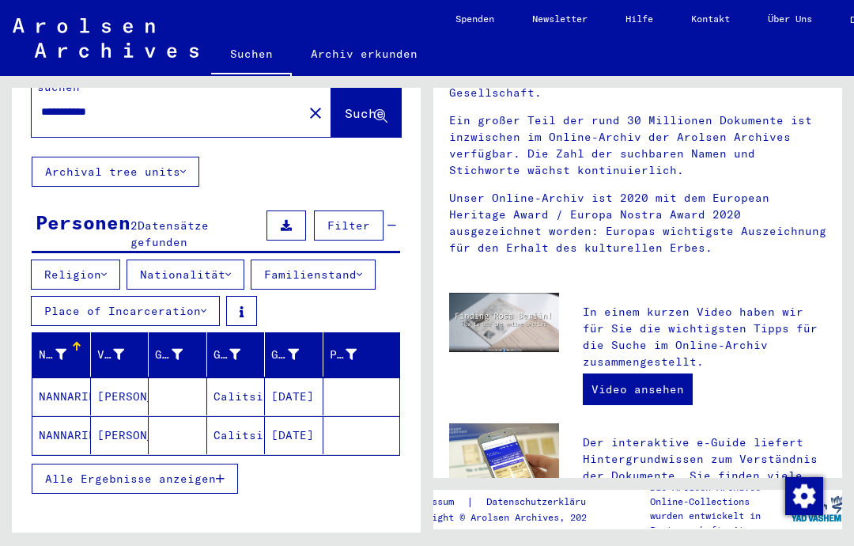
scroll to position [44, 0]
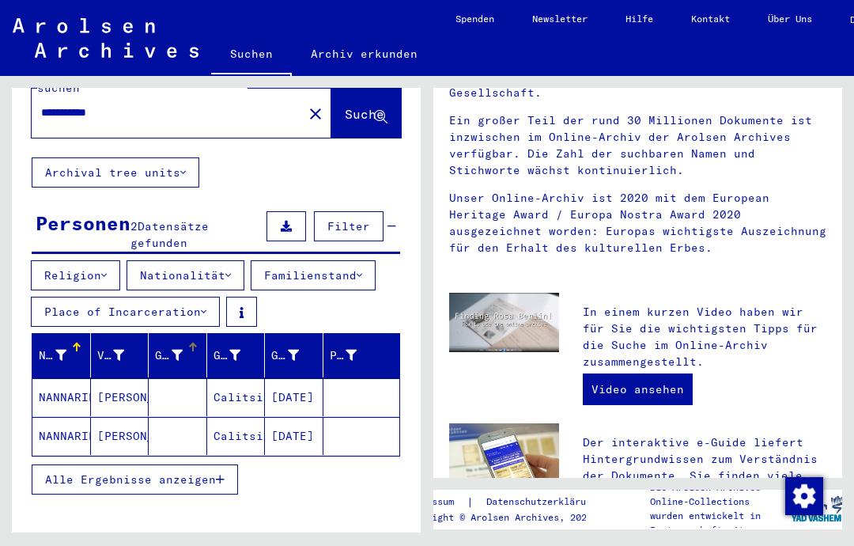
click at [174, 350] on icon at bounding box center [177, 355] width 11 height 11
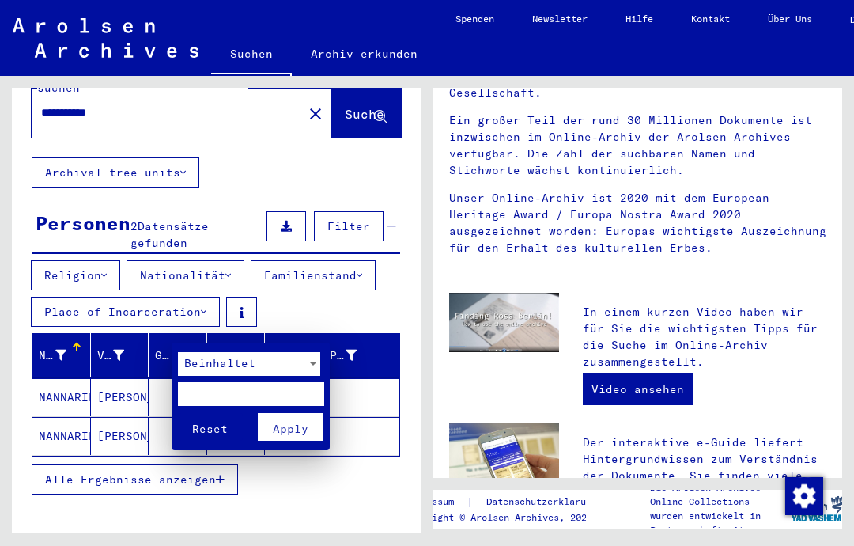
click at [355, 330] on div at bounding box center [427, 273] width 854 height 546
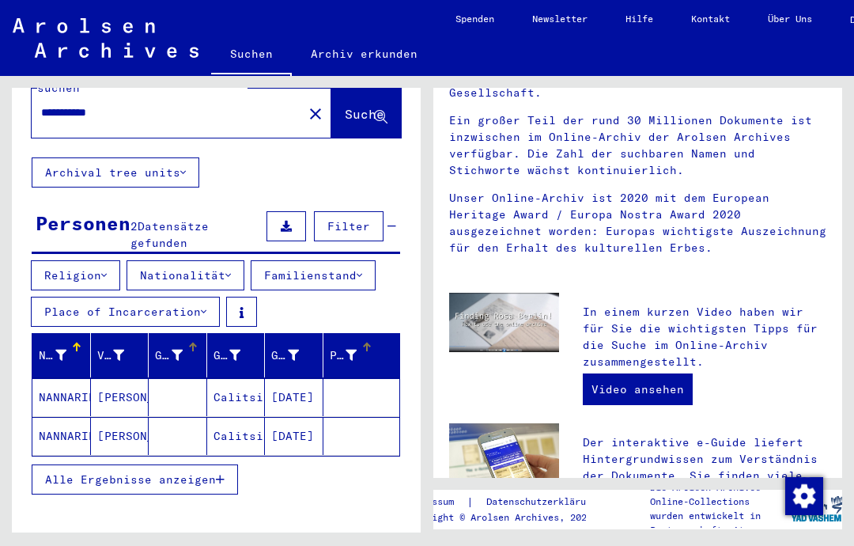
click at [355, 350] on icon at bounding box center [351, 355] width 11 height 11
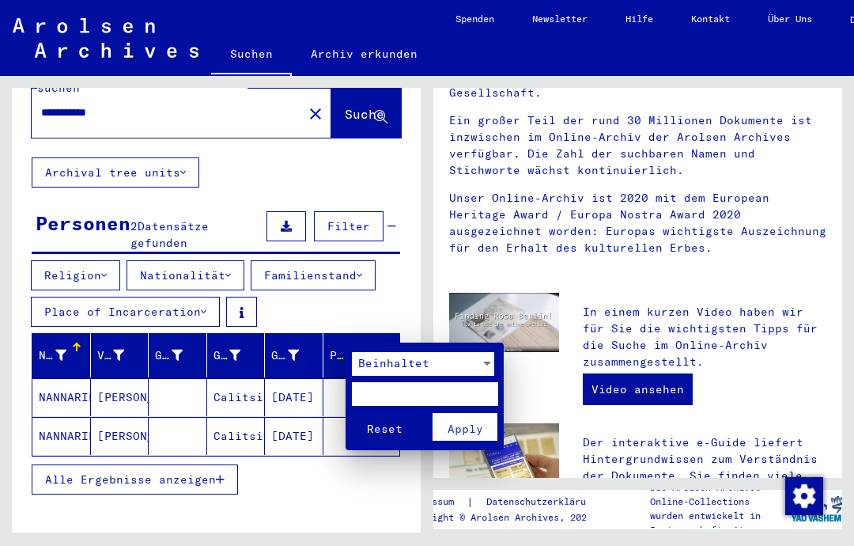
click at [752, 288] on div at bounding box center [427, 273] width 854 height 546
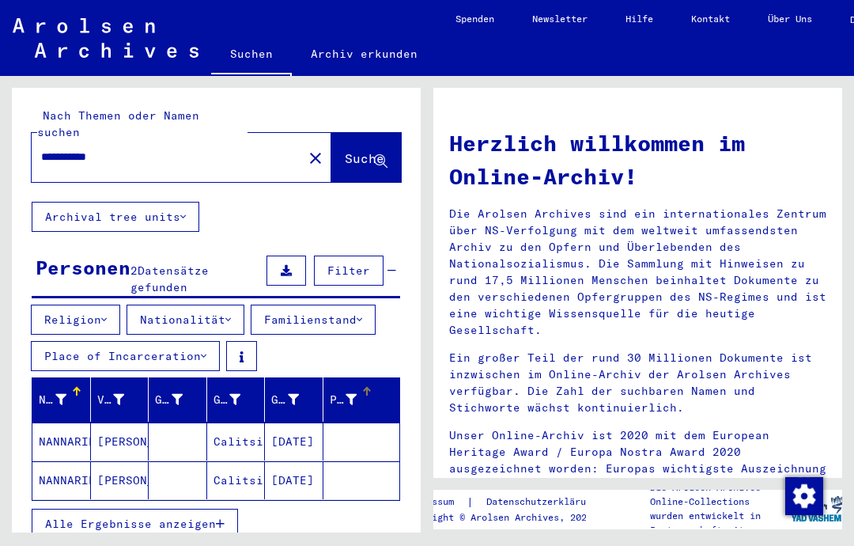
scroll to position [0, 0]
click at [716, 28] on link "Kontakt" at bounding box center [710, 19] width 77 height 38
